Goal: Check status: Check status

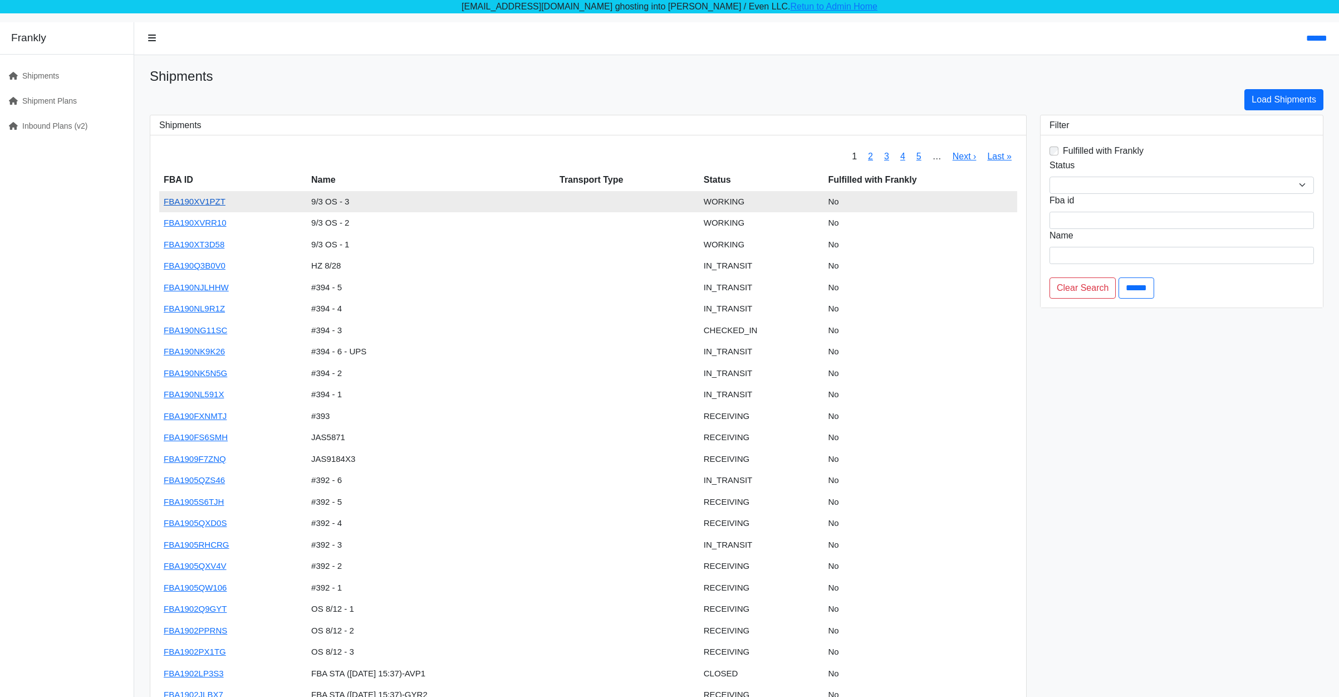
click at [203, 199] on link "FBA190XV1PZT" at bounding box center [195, 201] width 62 height 9
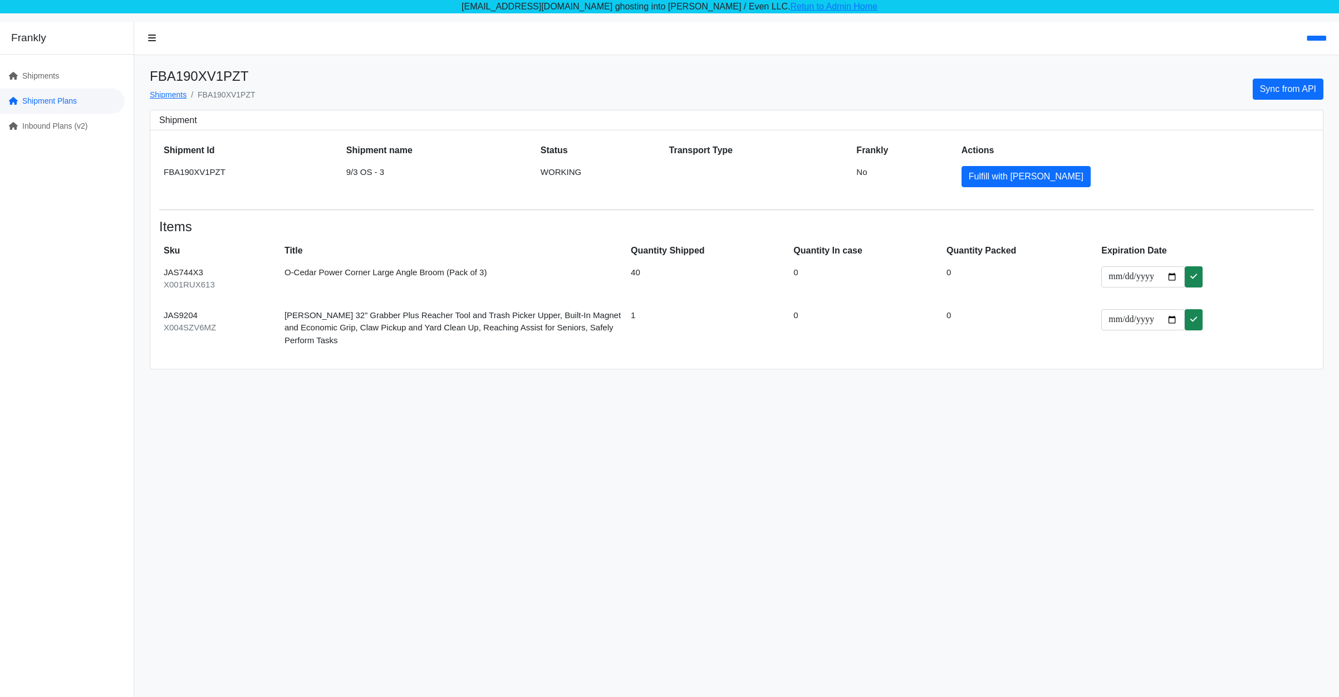
click at [40, 95] on link "Shipment Plans" at bounding box center [62, 101] width 125 height 25
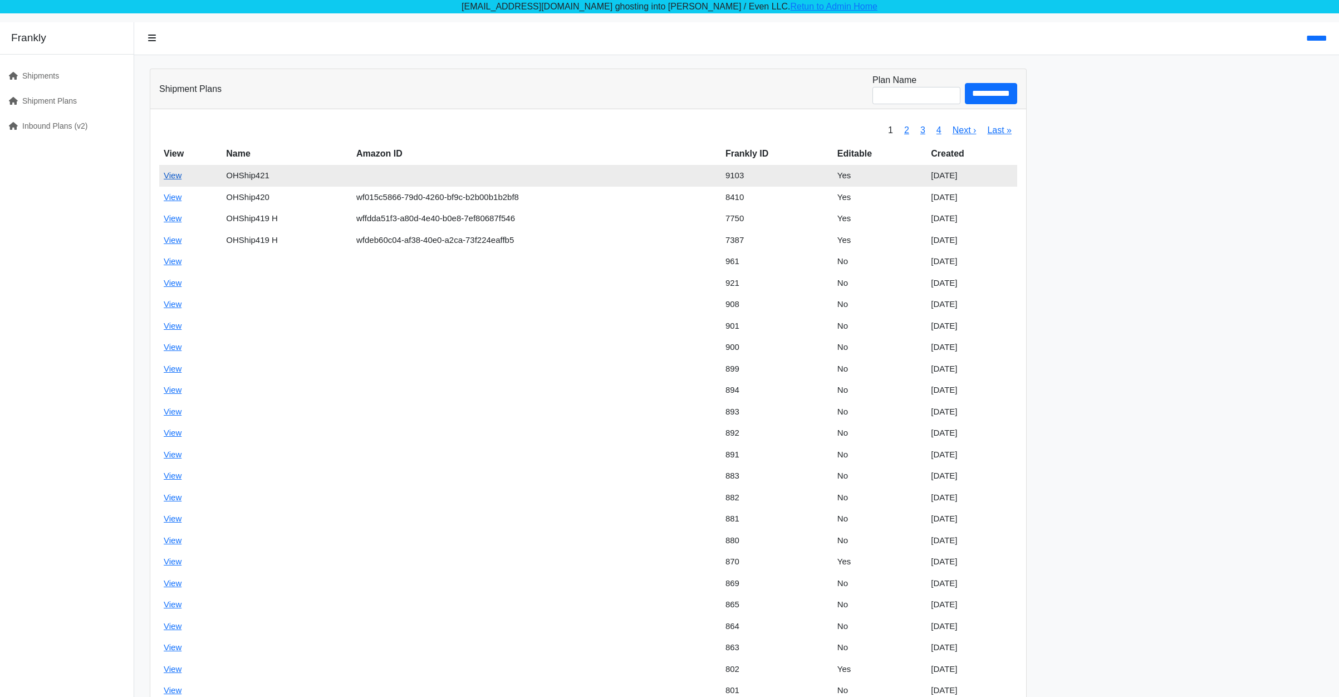
click at [175, 171] on link "View" at bounding box center [173, 174] width 18 height 9
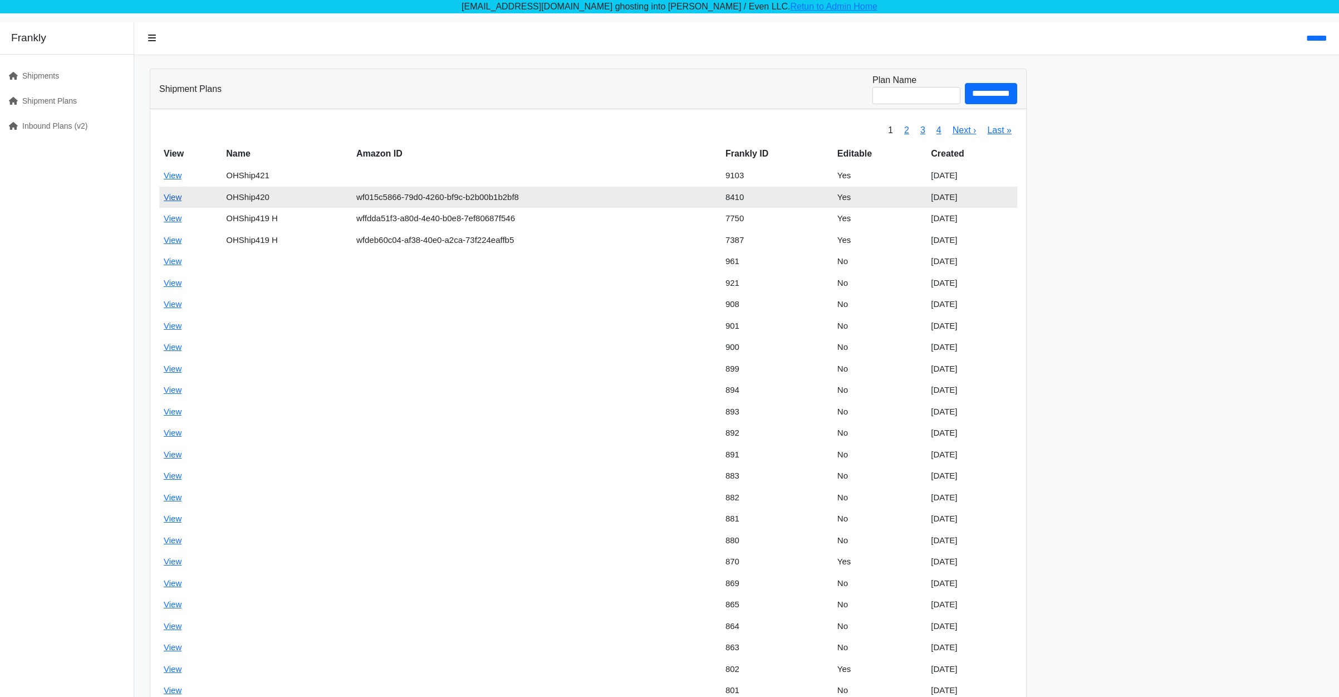
click at [169, 195] on link "View" at bounding box center [173, 196] width 18 height 9
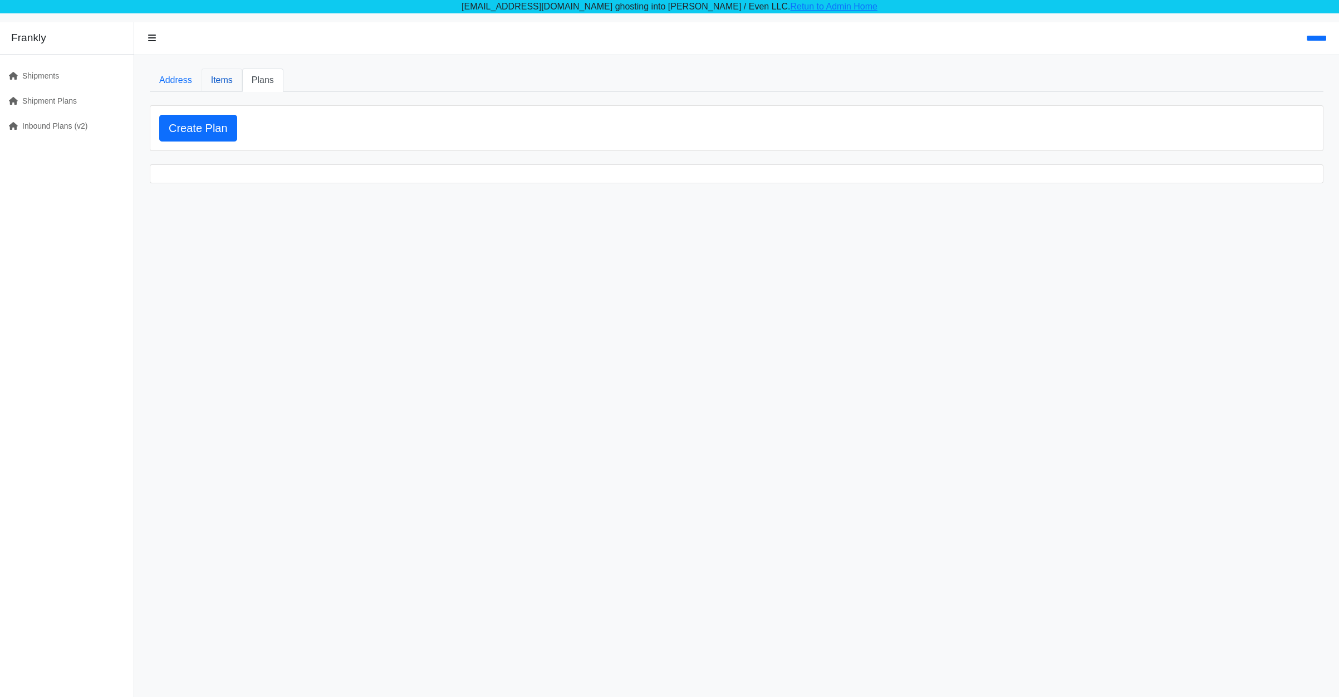
click at [222, 86] on link "Items" at bounding box center [222, 79] width 41 height 23
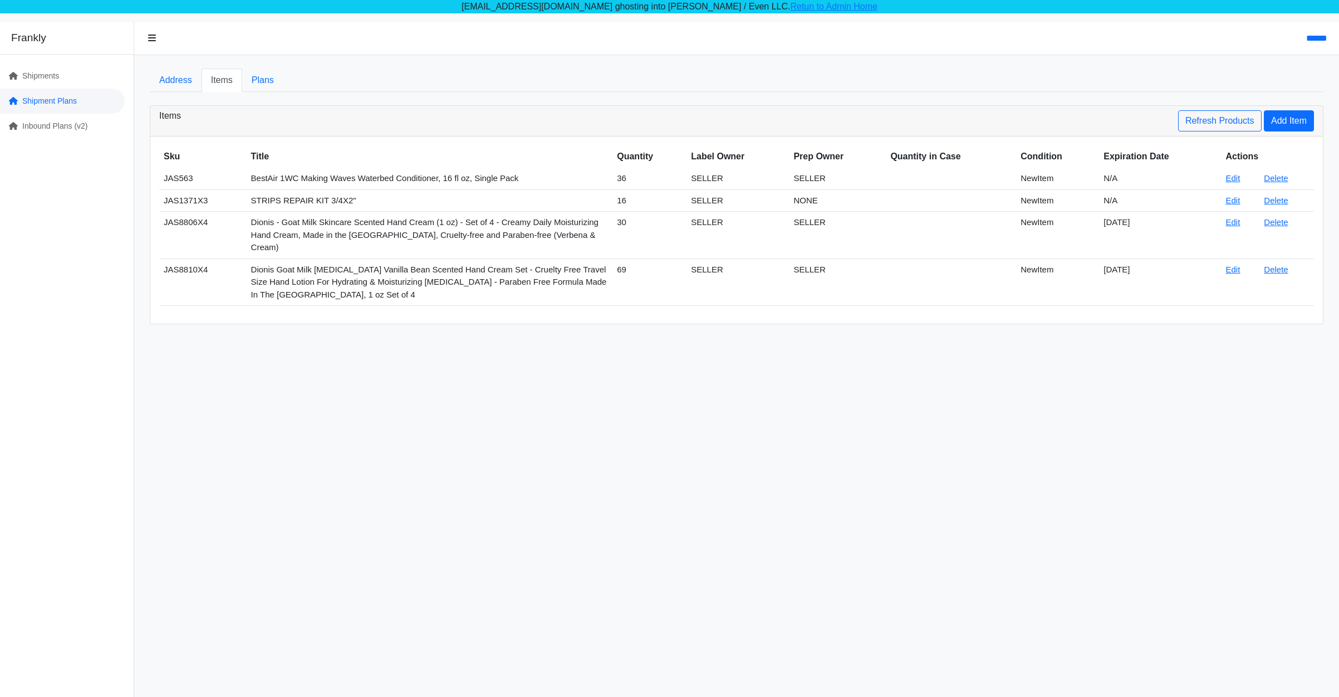
click at [63, 102] on link "Shipment Plans" at bounding box center [62, 101] width 125 height 25
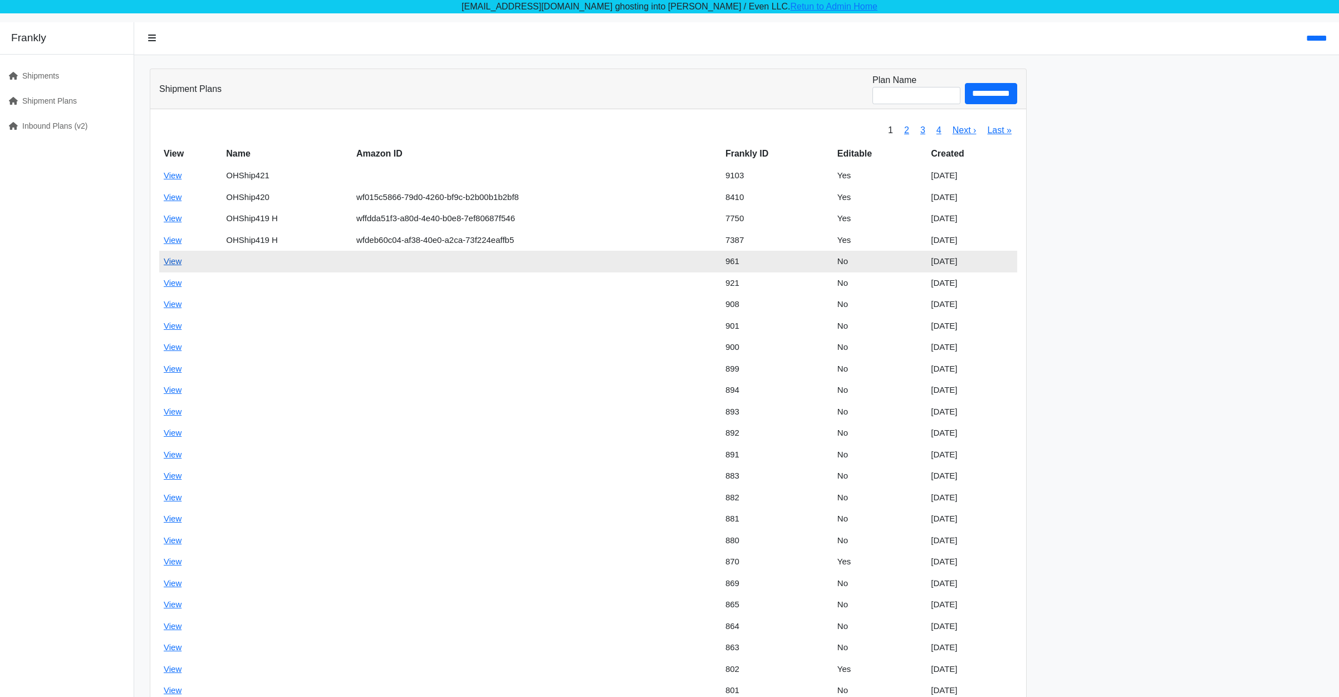
click at [177, 262] on link "View" at bounding box center [173, 260] width 18 height 9
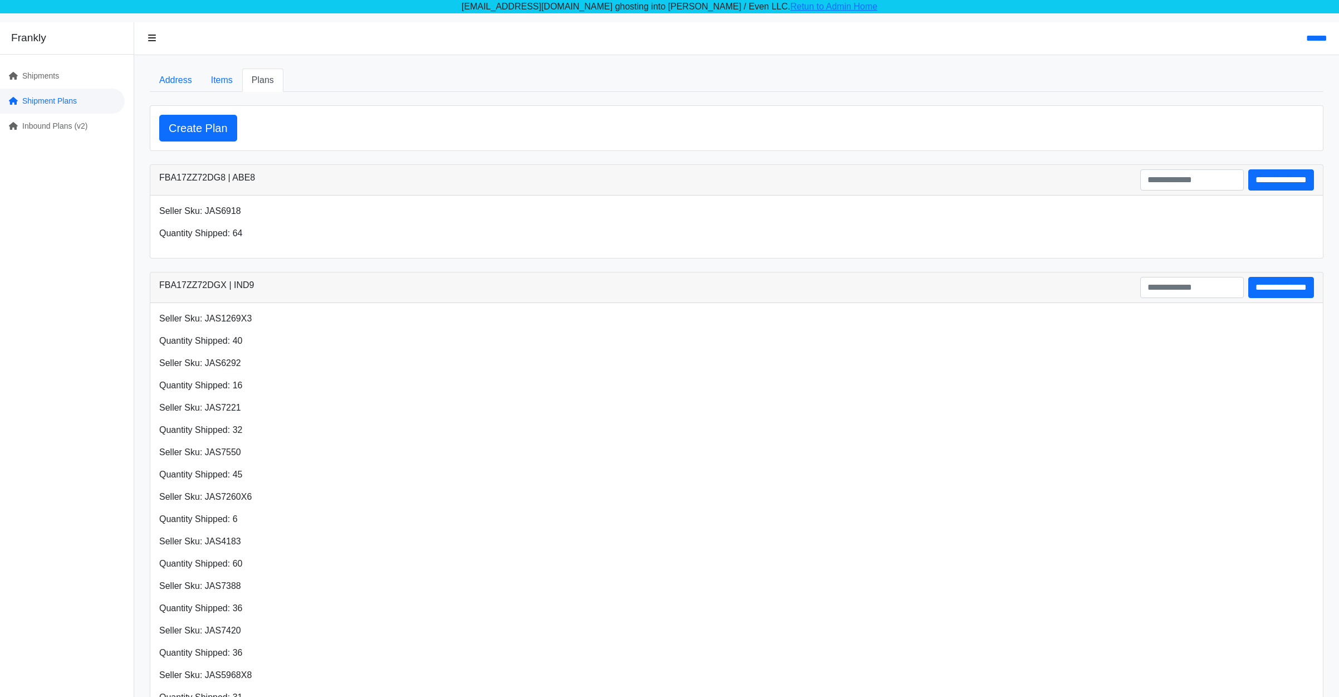
click at [56, 91] on link "Shipment Plans" at bounding box center [62, 101] width 125 height 25
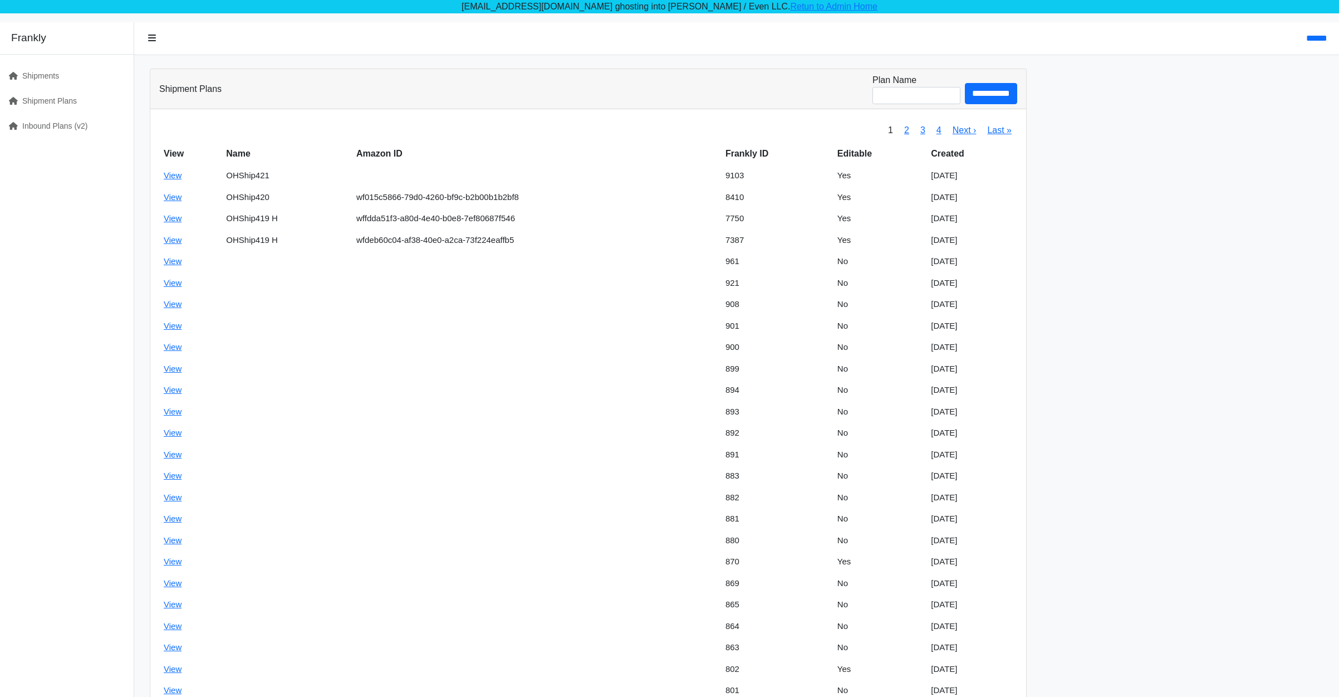
click at [937, 127] on span "4" at bounding box center [939, 130] width 16 height 25
click at [941, 129] on link "4" at bounding box center [939, 129] width 5 height 9
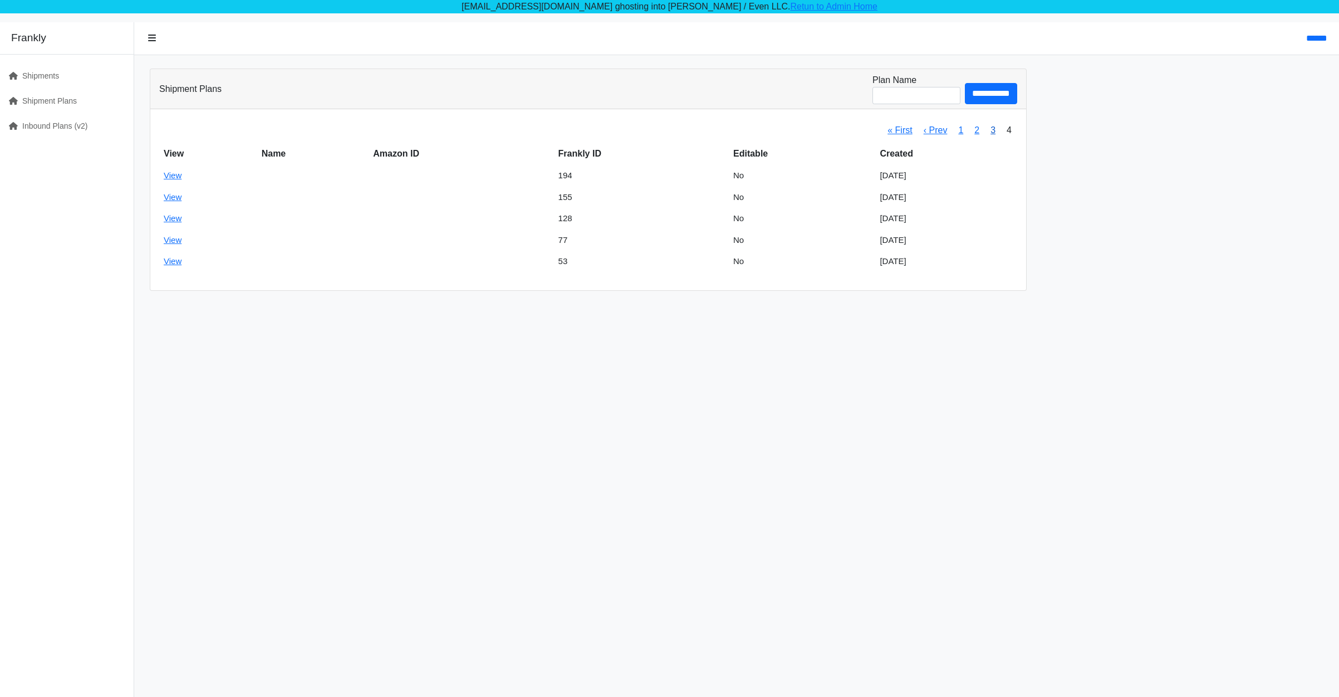
click at [991, 131] on link "3" at bounding box center [993, 129] width 5 height 9
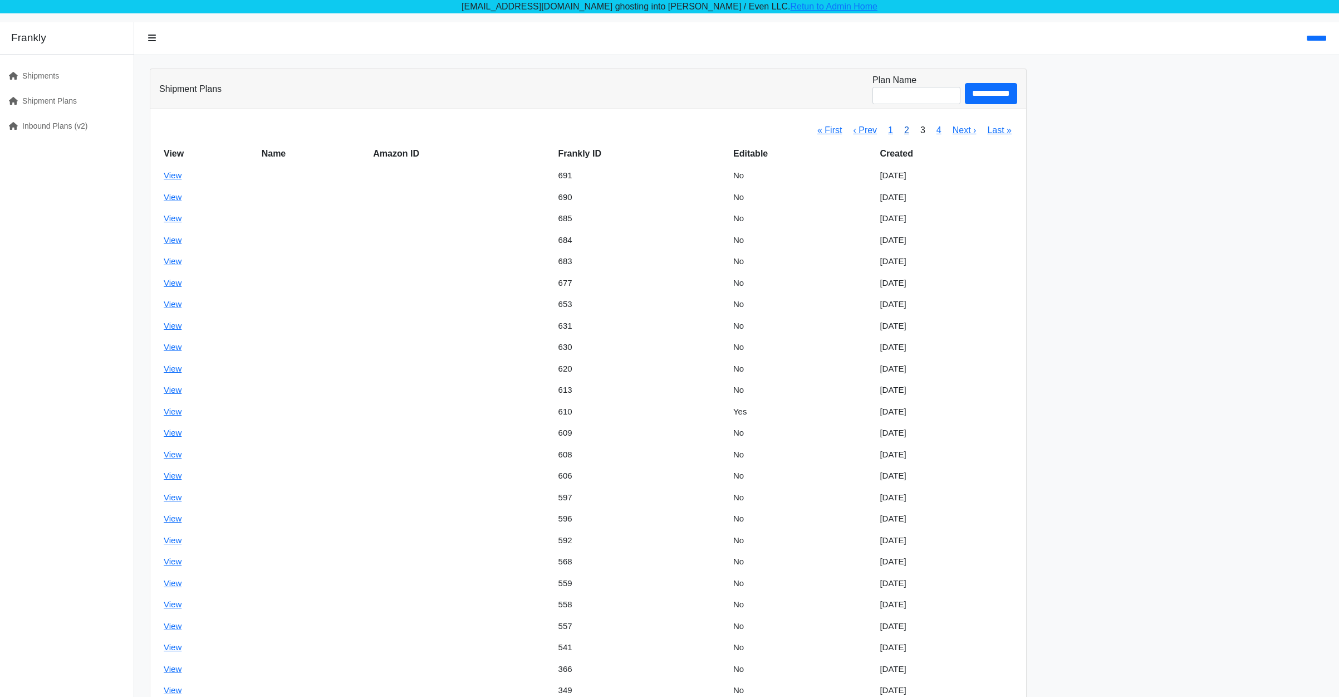
click at [908, 130] on link "2" at bounding box center [906, 129] width 5 height 9
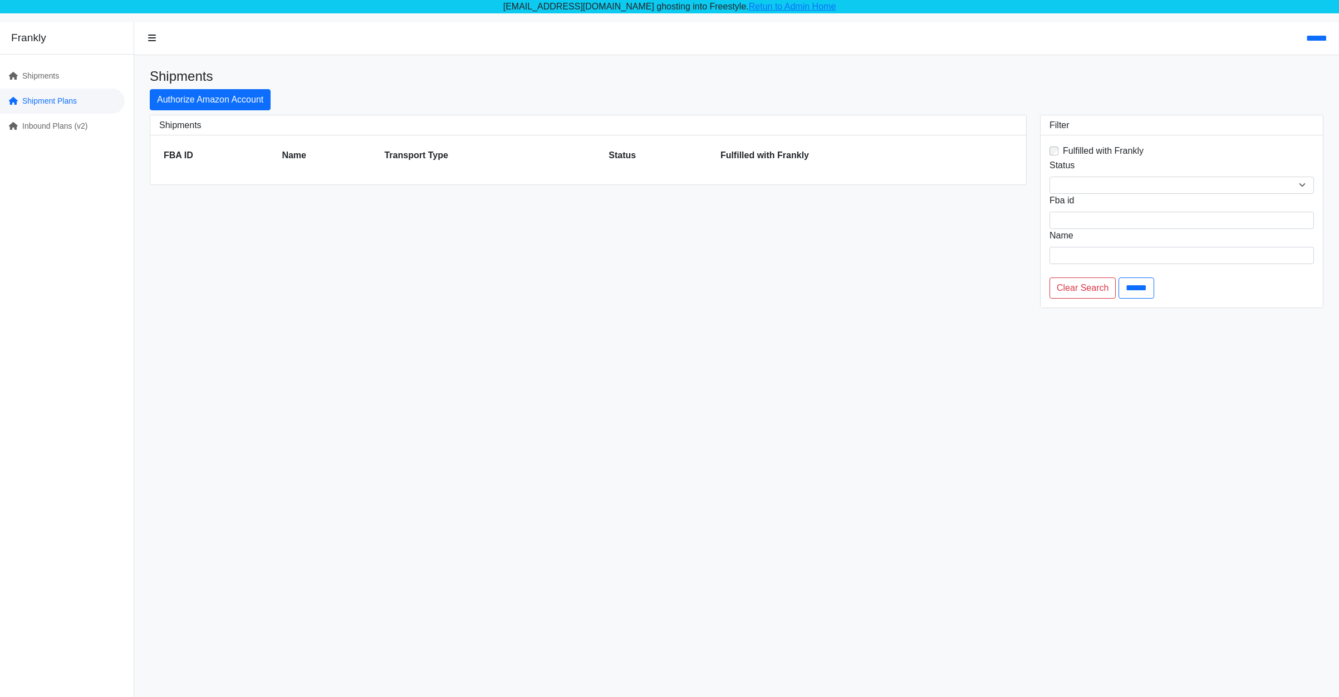
click at [71, 100] on link "Shipment Plans" at bounding box center [62, 101] width 125 height 25
click at [63, 91] on link "Shipment Plans" at bounding box center [62, 101] width 125 height 25
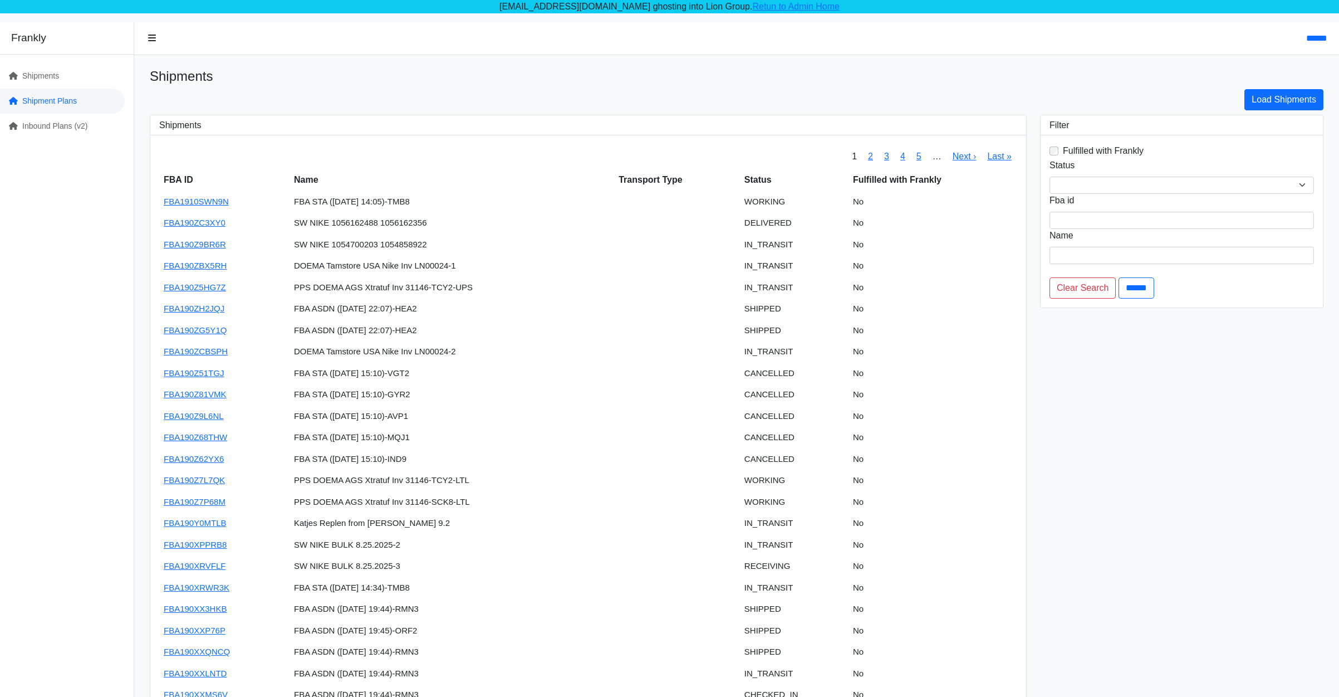
click at [74, 94] on link "Shipment Plans" at bounding box center [62, 101] width 125 height 25
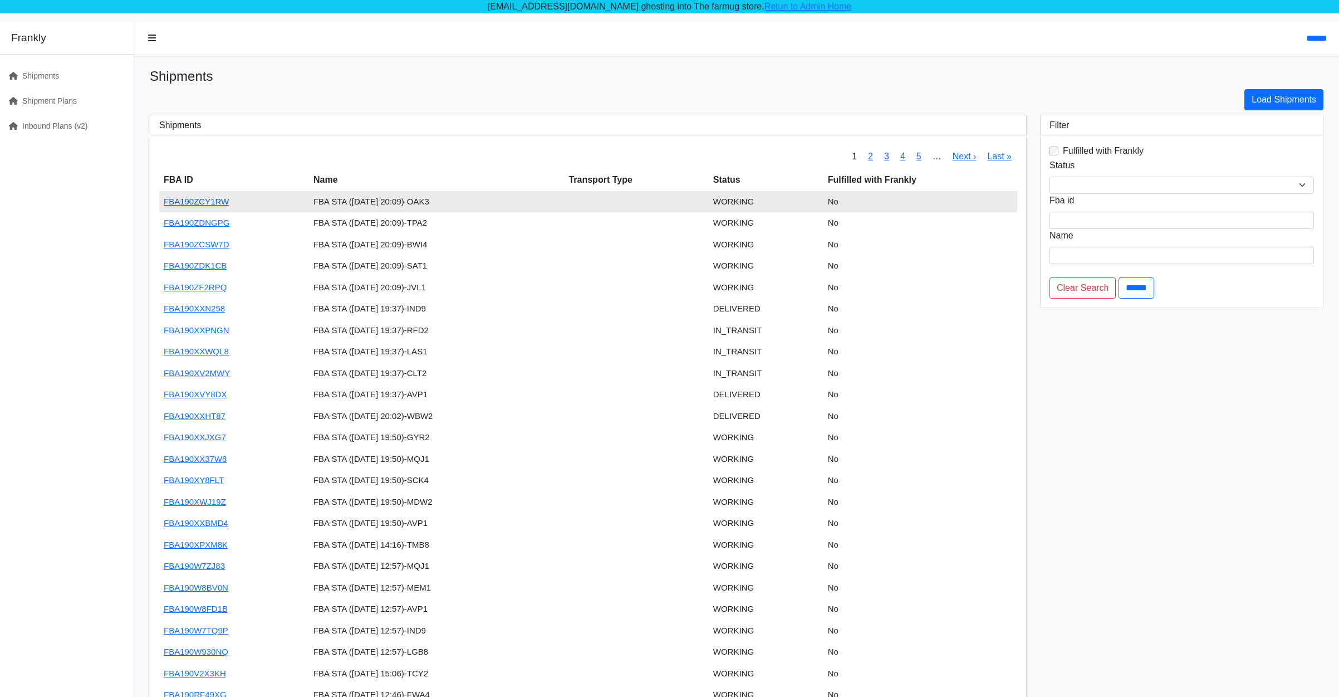
click at [210, 204] on link "FBA190ZCY1RW" at bounding box center [196, 201] width 65 height 9
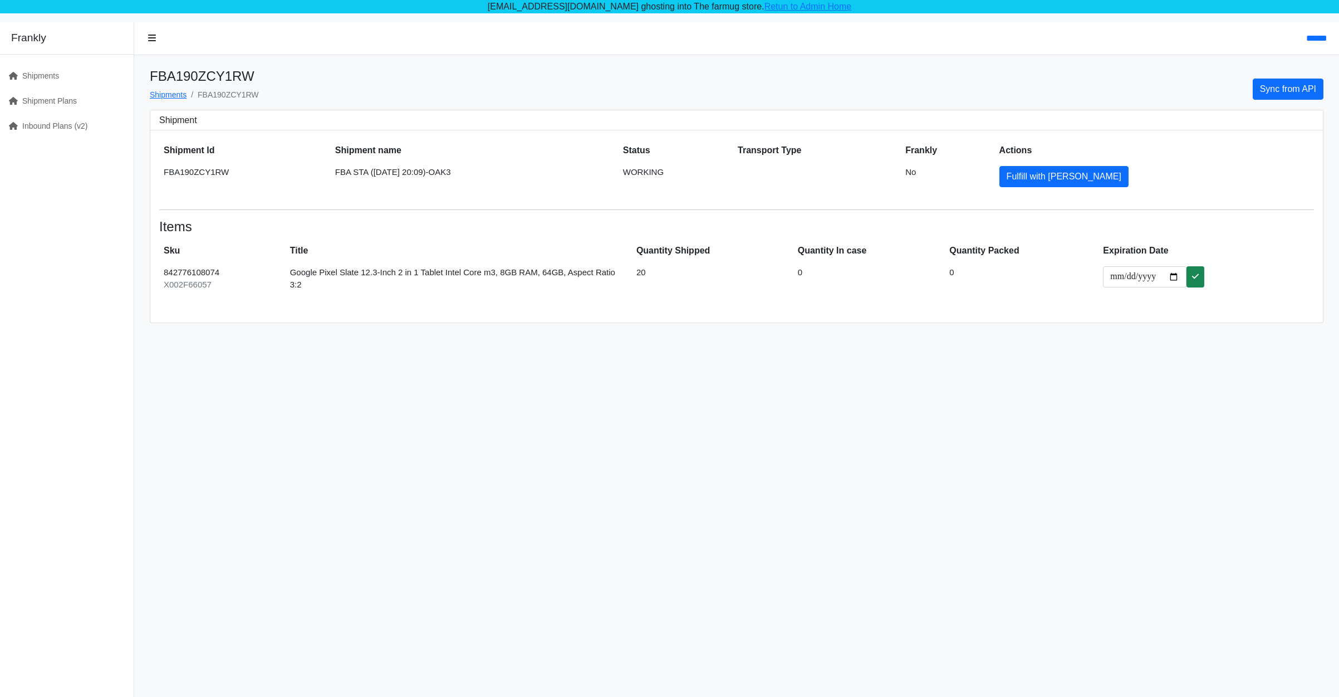
drag, startPoint x: 73, startPoint y: 95, endPoint x: 138, endPoint y: 99, distance: 64.7
click at [72, 95] on link "Shipment Plans" at bounding box center [62, 101] width 125 height 25
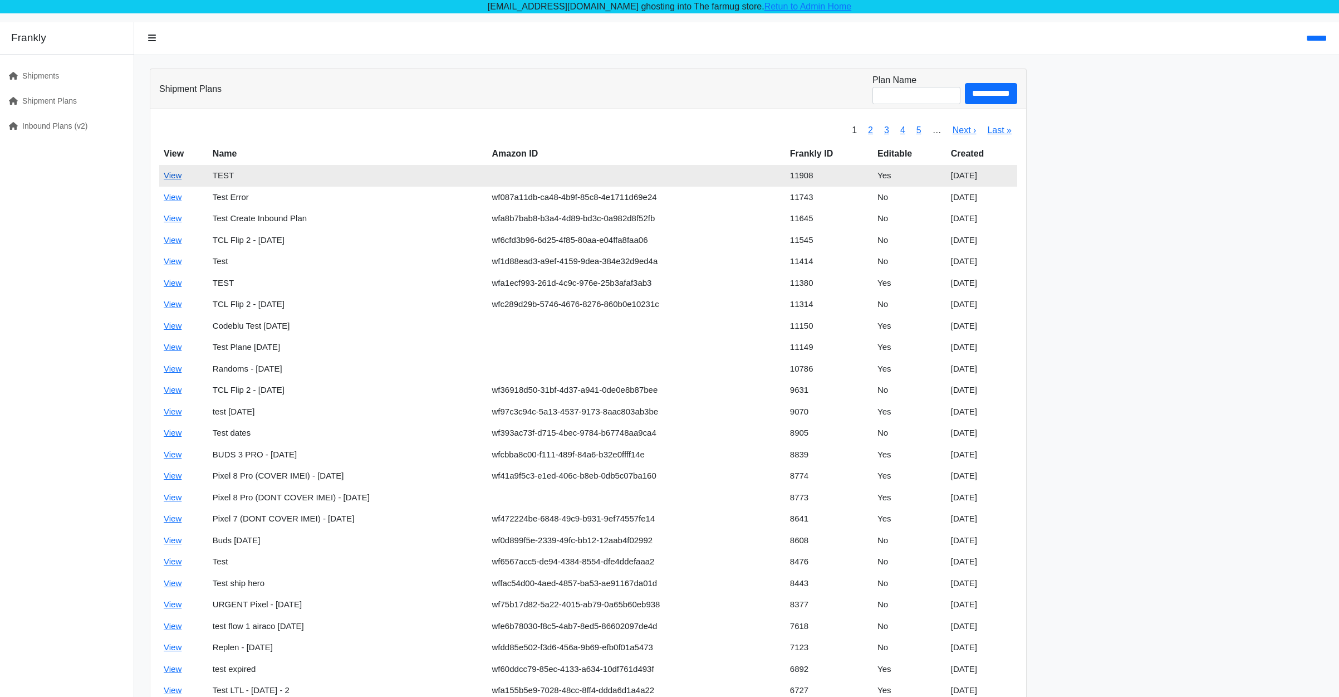
click at [172, 175] on link "View" at bounding box center [173, 174] width 18 height 9
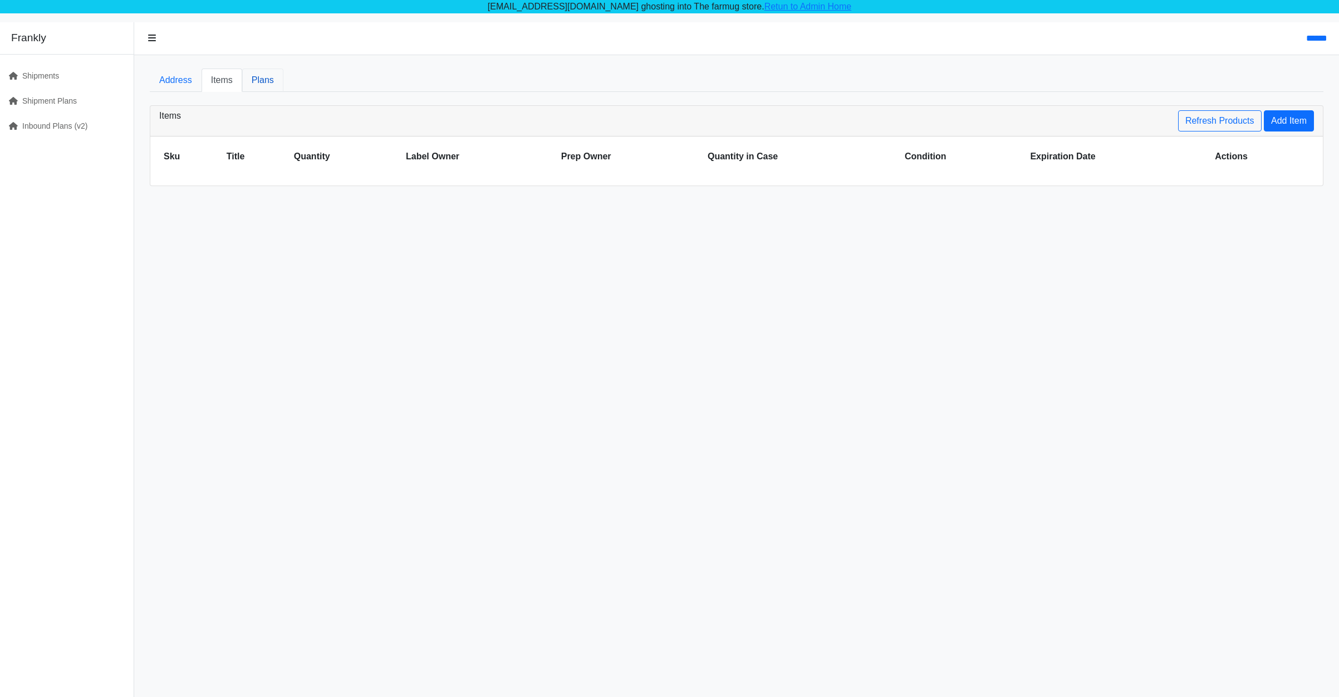
click at [261, 84] on link "Plans" at bounding box center [262, 79] width 41 height 23
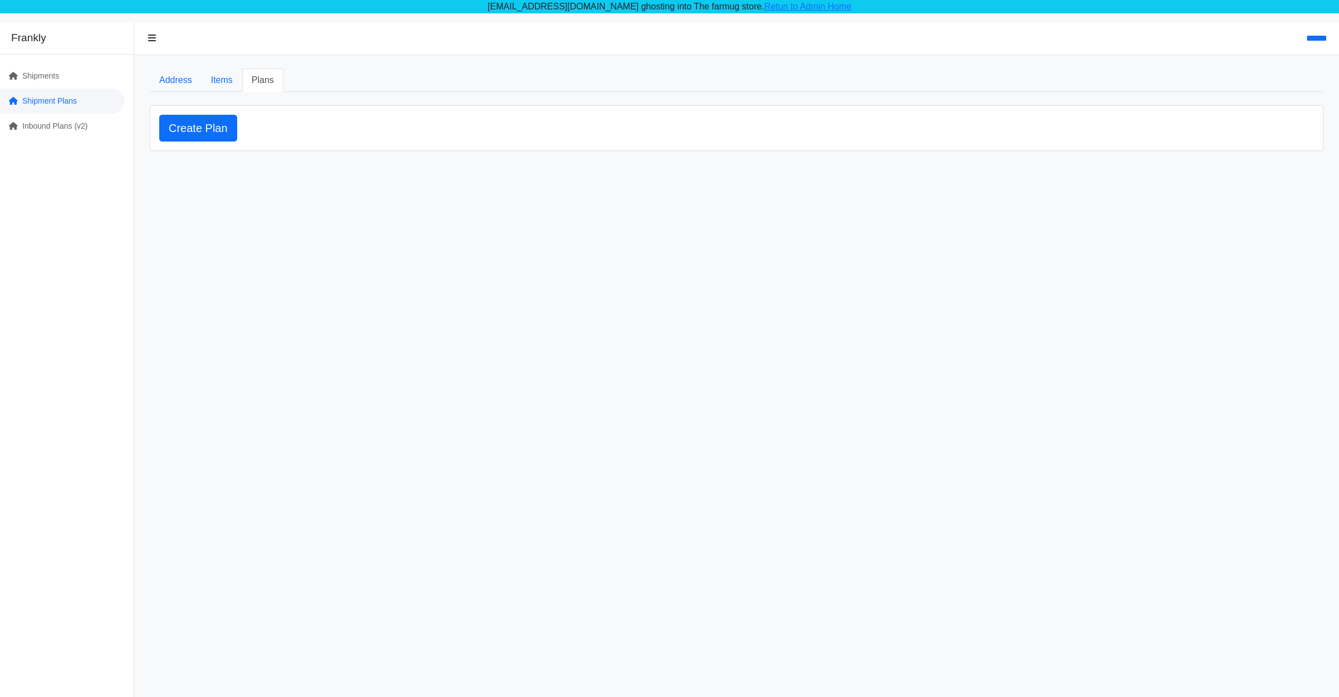
click at [67, 90] on link "Shipment Plans" at bounding box center [62, 101] width 125 height 25
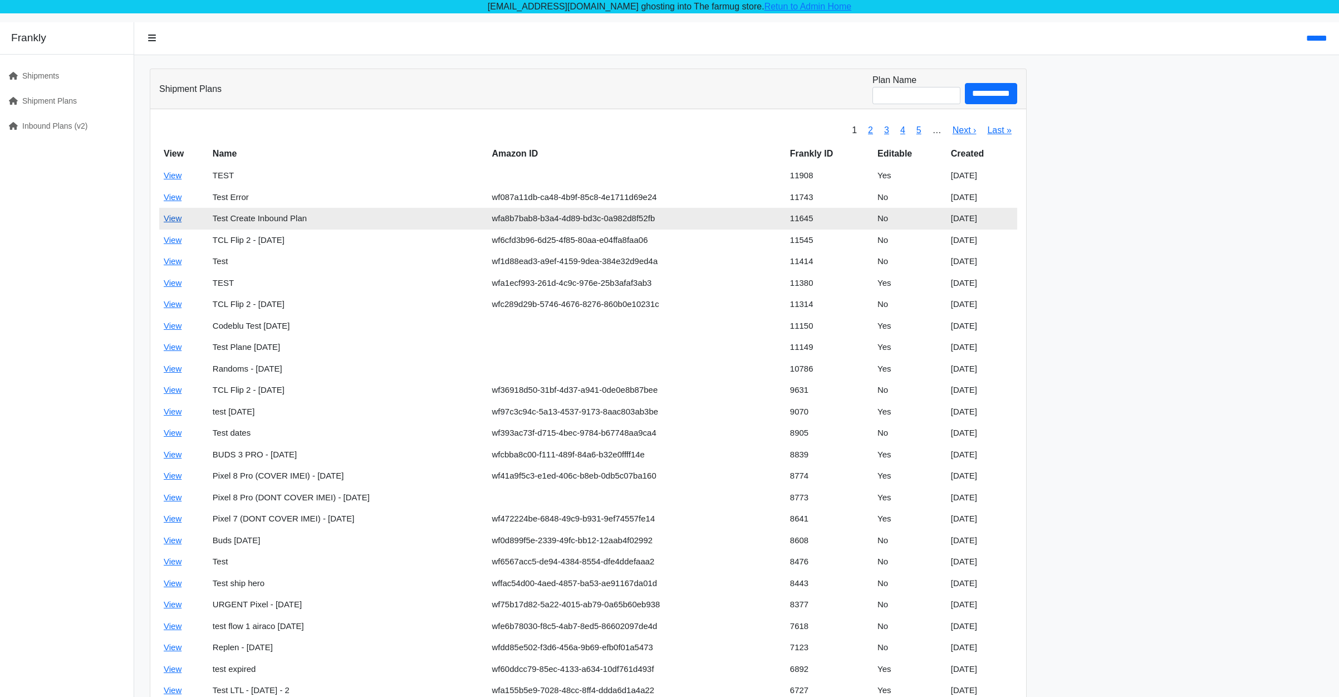
click at [180, 218] on link "View" at bounding box center [173, 217] width 18 height 9
